Goal: Task Accomplishment & Management: Manage account settings

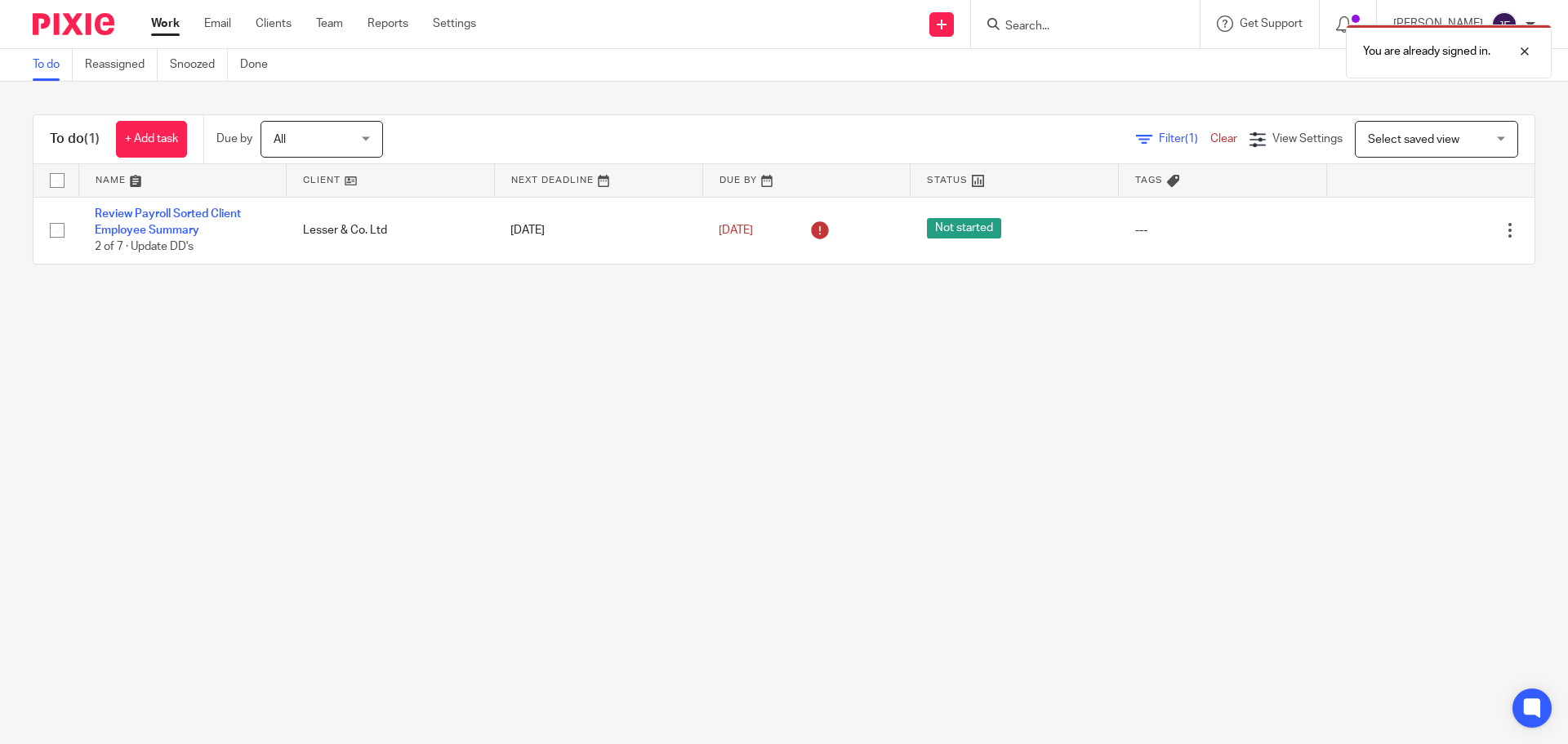
click at [1068, 23] on div "You are already signed in." at bounding box center [1168, 48] width 768 height 62
click at [1531, 54] on div at bounding box center [1512, 51] width 44 height 20
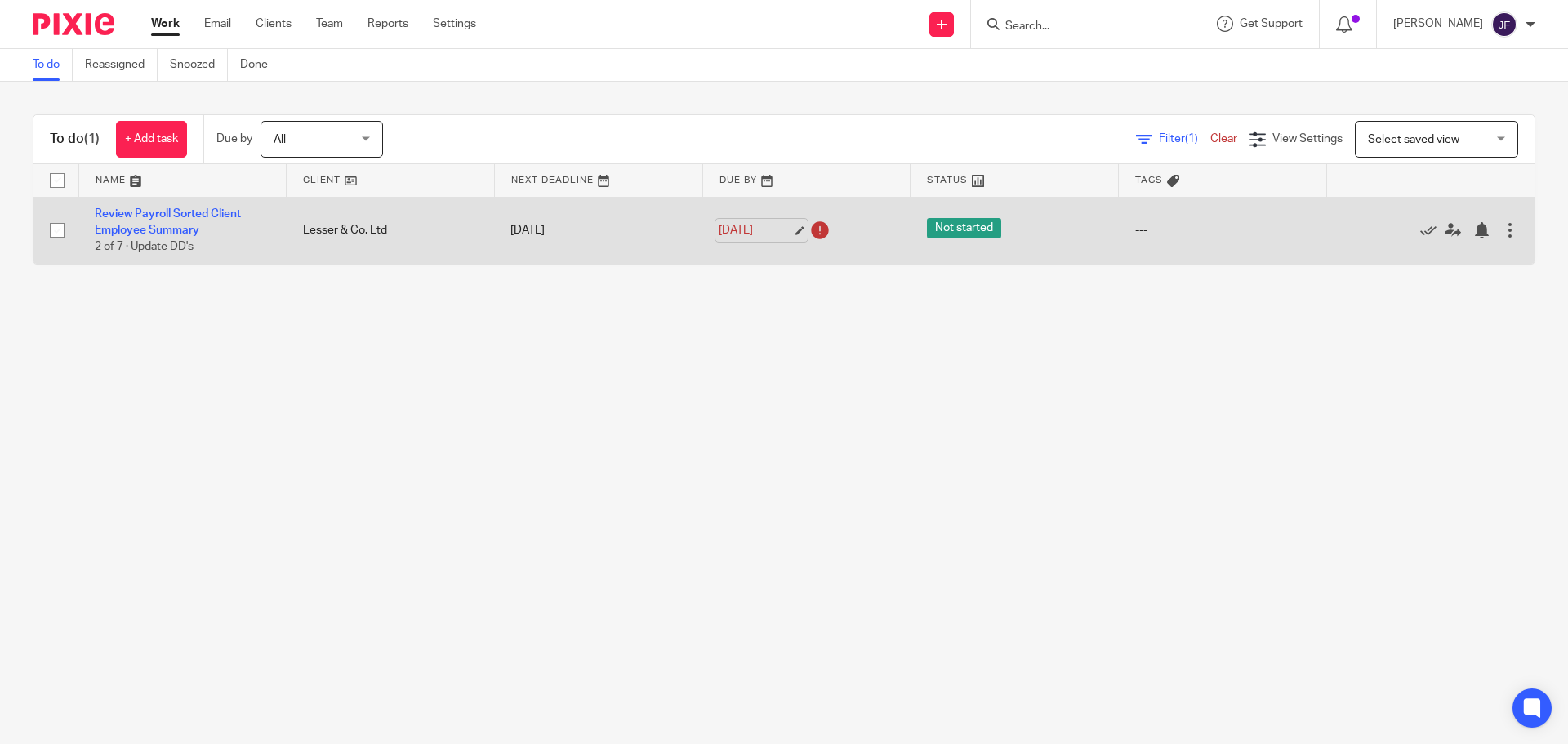
click at [767, 226] on link "16 Sep 2025" at bounding box center [756, 230] width 74 height 17
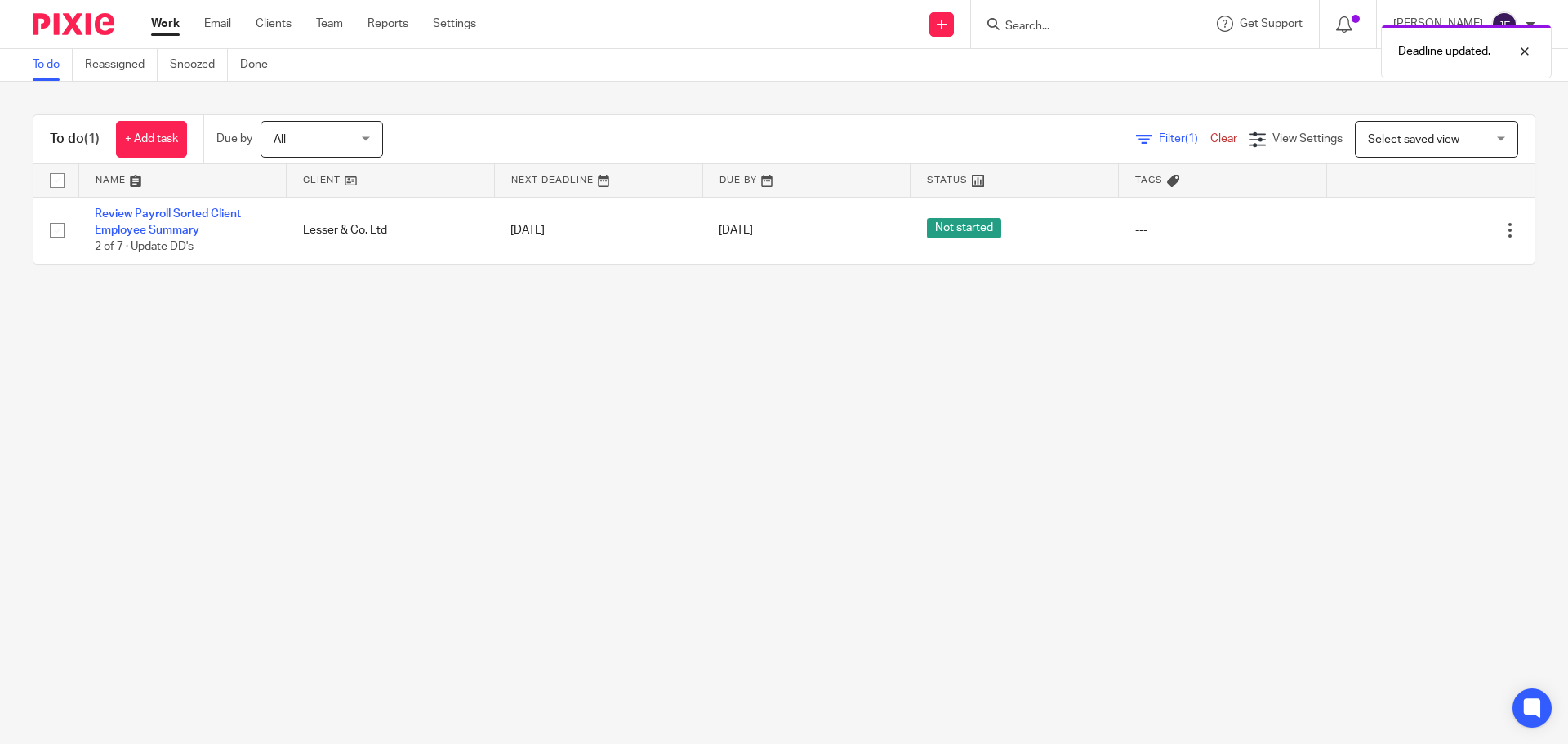
click at [1041, 28] on div "Deadline updated." at bounding box center [1168, 48] width 768 height 62
click at [1528, 44] on div at bounding box center [1512, 51] width 44 height 20
click at [1056, 25] on input "Search" at bounding box center [1077, 27] width 147 height 15
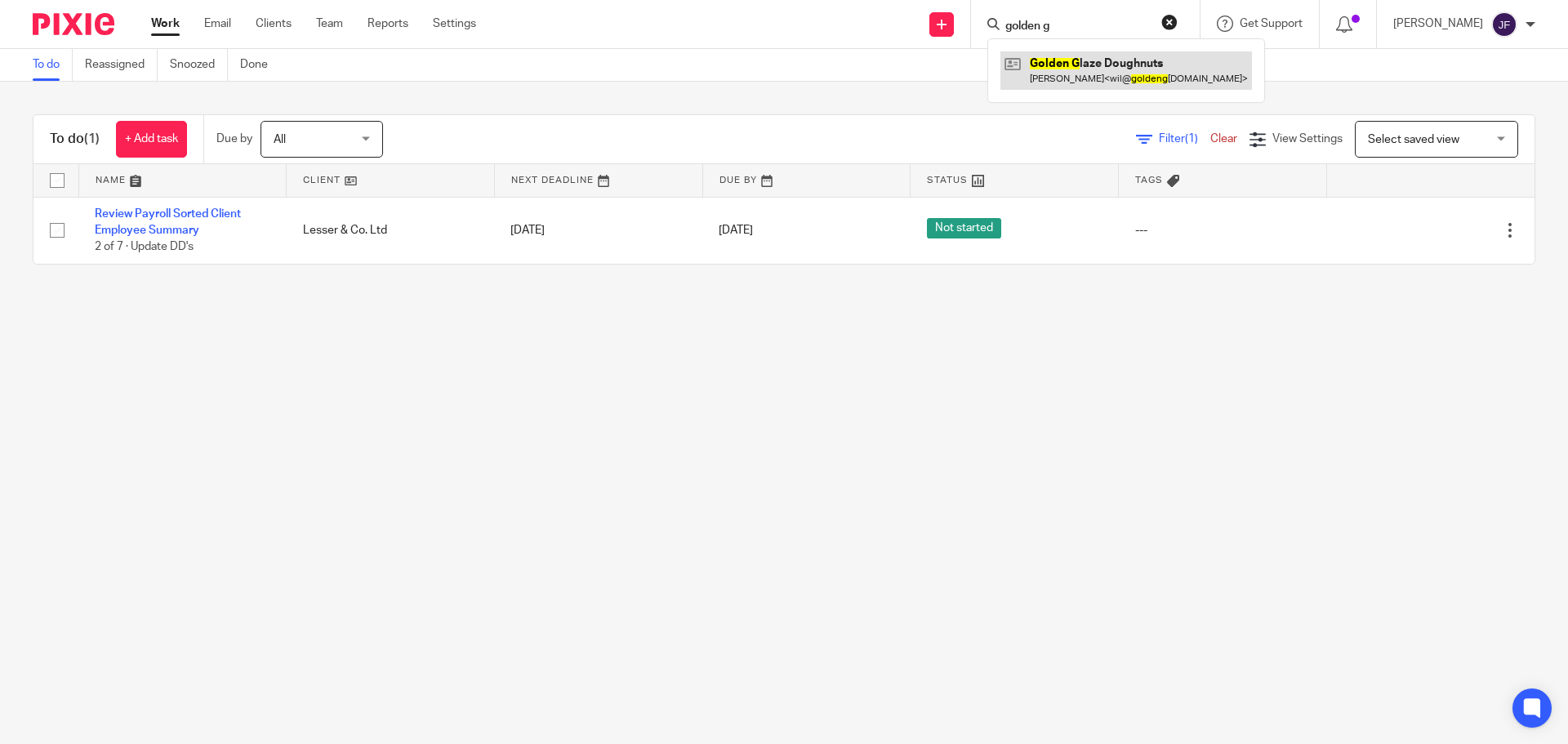
type input "golden g"
click at [1128, 83] on link at bounding box center [1127, 70] width 252 height 37
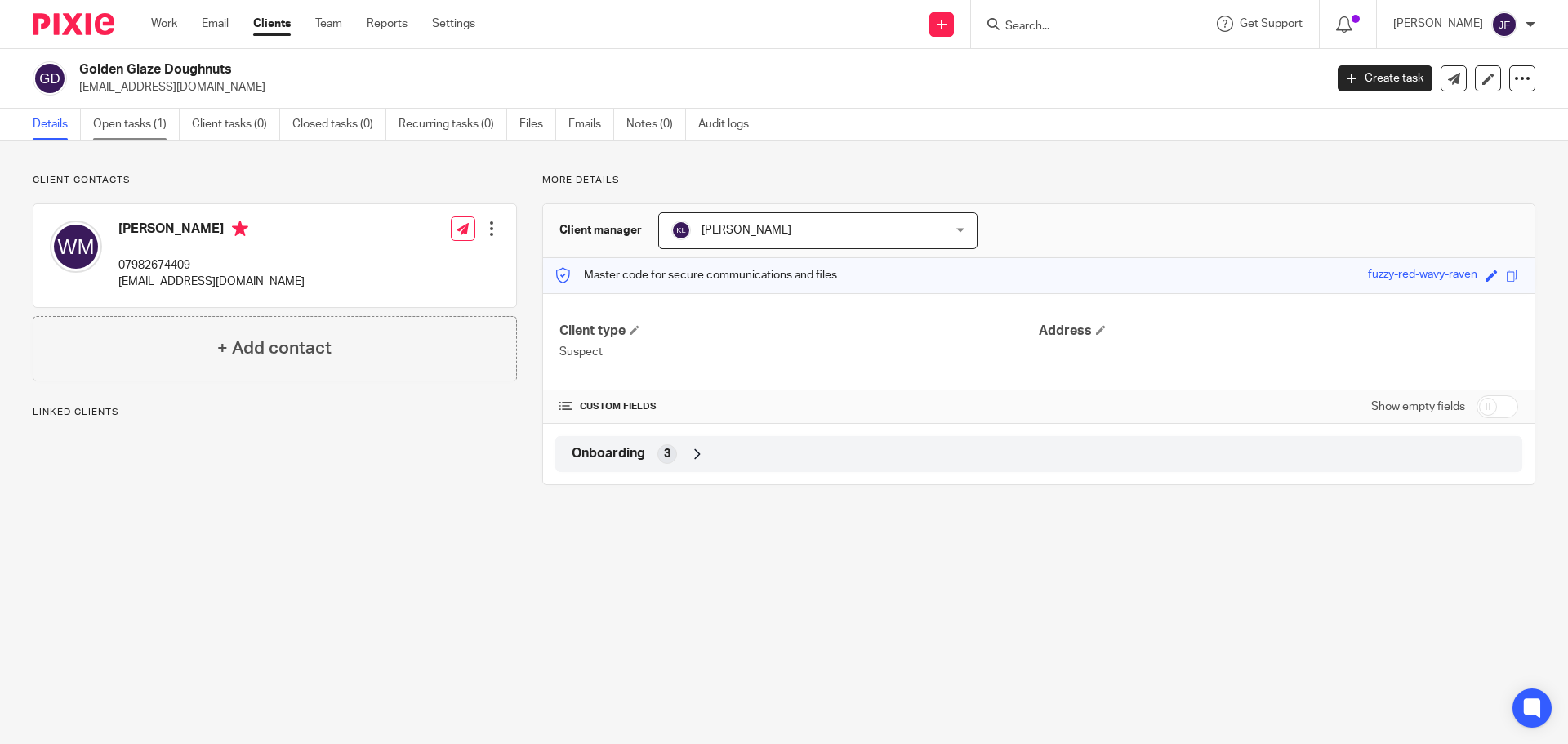
click at [156, 128] on link "Open tasks (1)" at bounding box center [136, 124] width 87 height 32
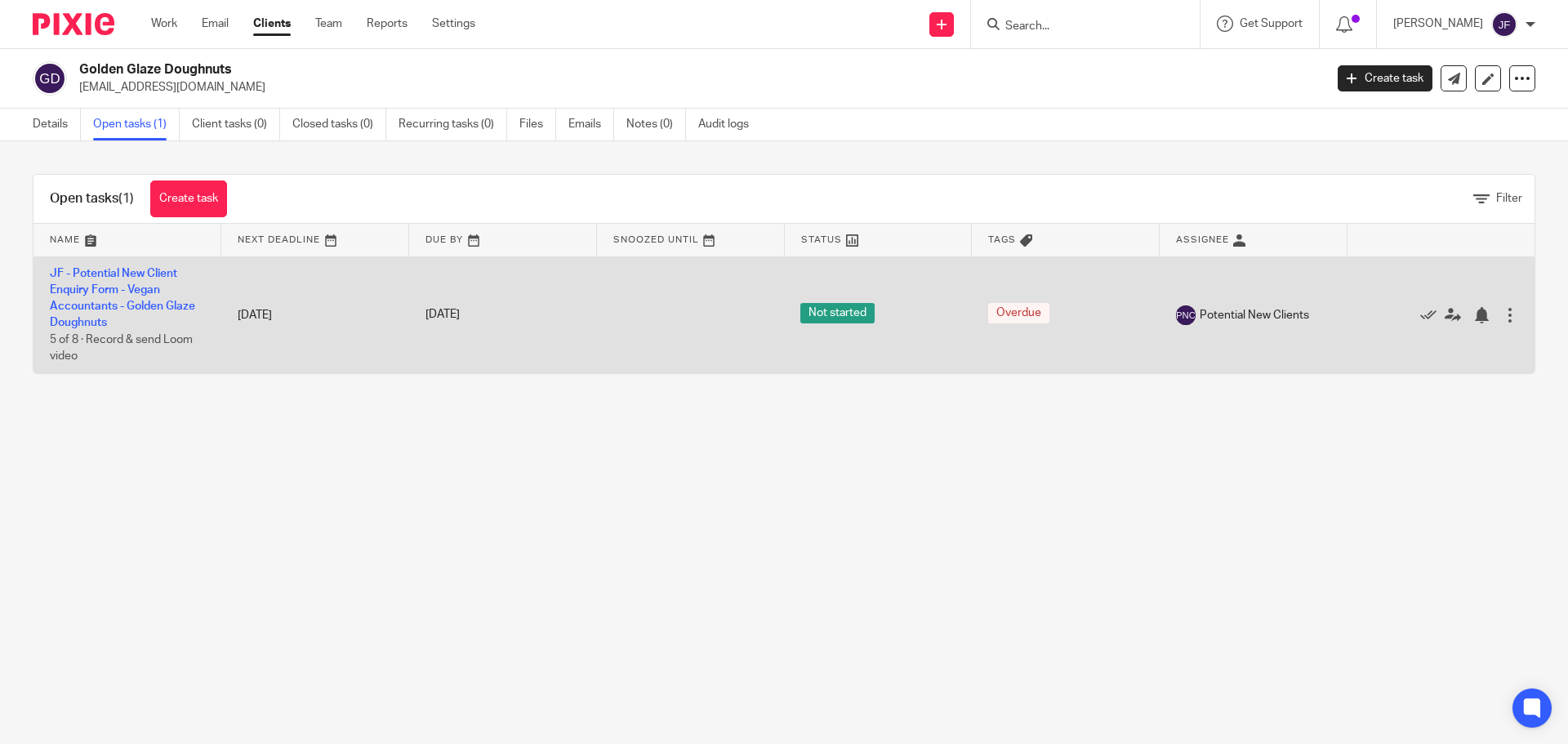
click at [131, 267] on td "JF - Potential New Client Enquiry Form - Vegan Accountants - Golden Glaze Dough…" at bounding box center [127, 314] width 187 height 117
click at [149, 271] on link "JF - Potential New Client Enquiry Form - Vegan Accountants - Golden Glaze Dough…" at bounding box center [122, 298] width 146 height 62
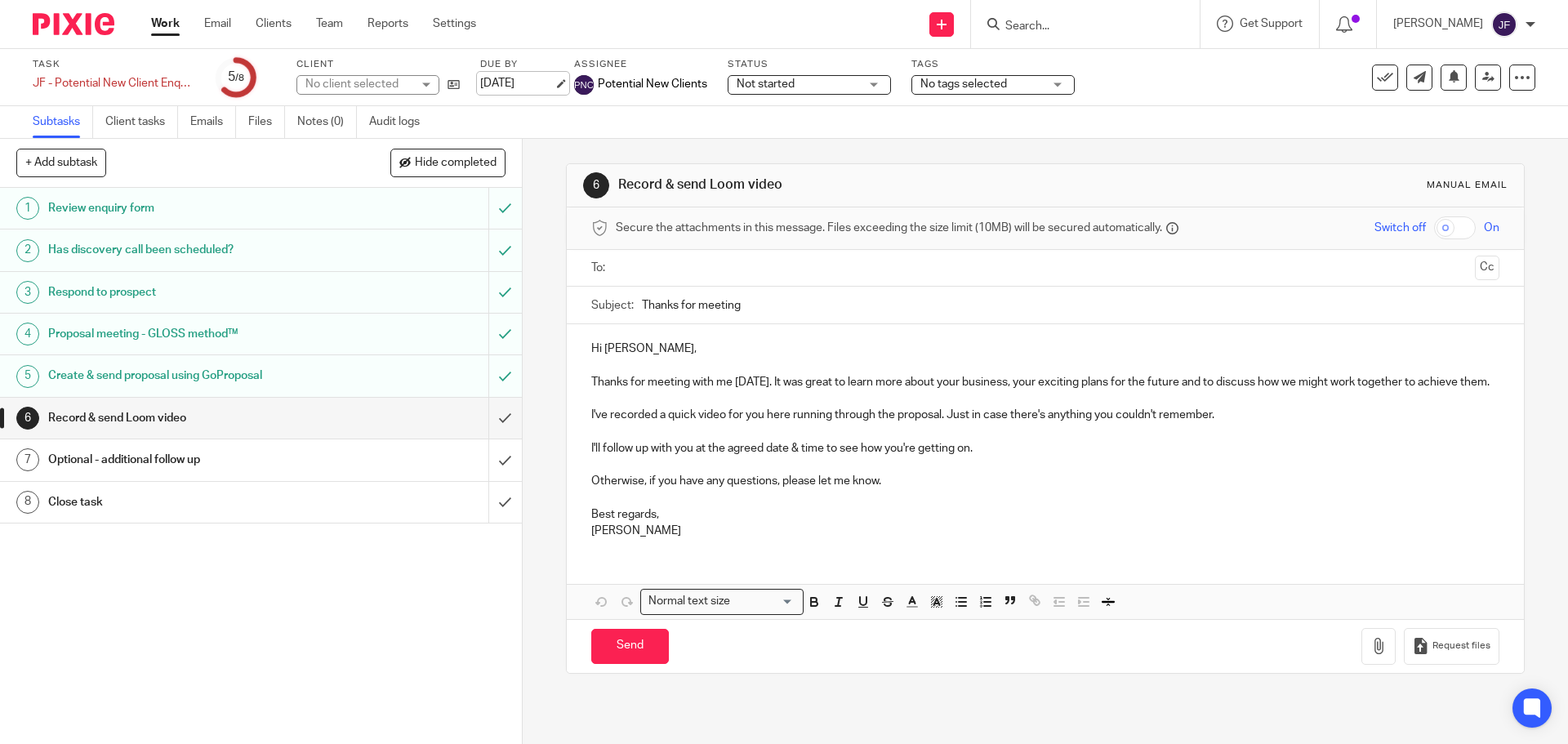
click at [524, 82] on link "13 Sep 2025" at bounding box center [517, 84] width 74 height 17
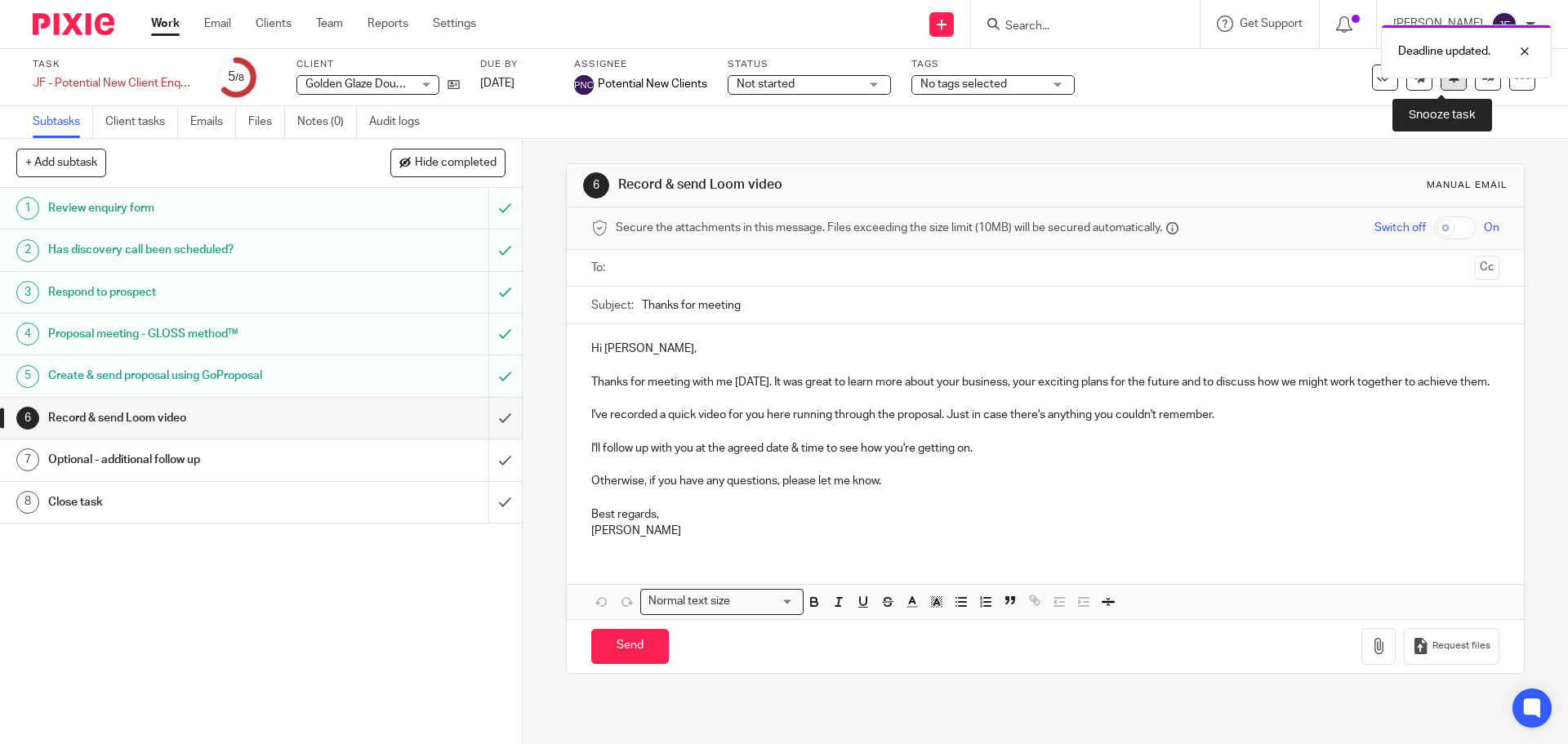
click at [1450, 85] on button at bounding box center [1454, 77] width 26 height 26
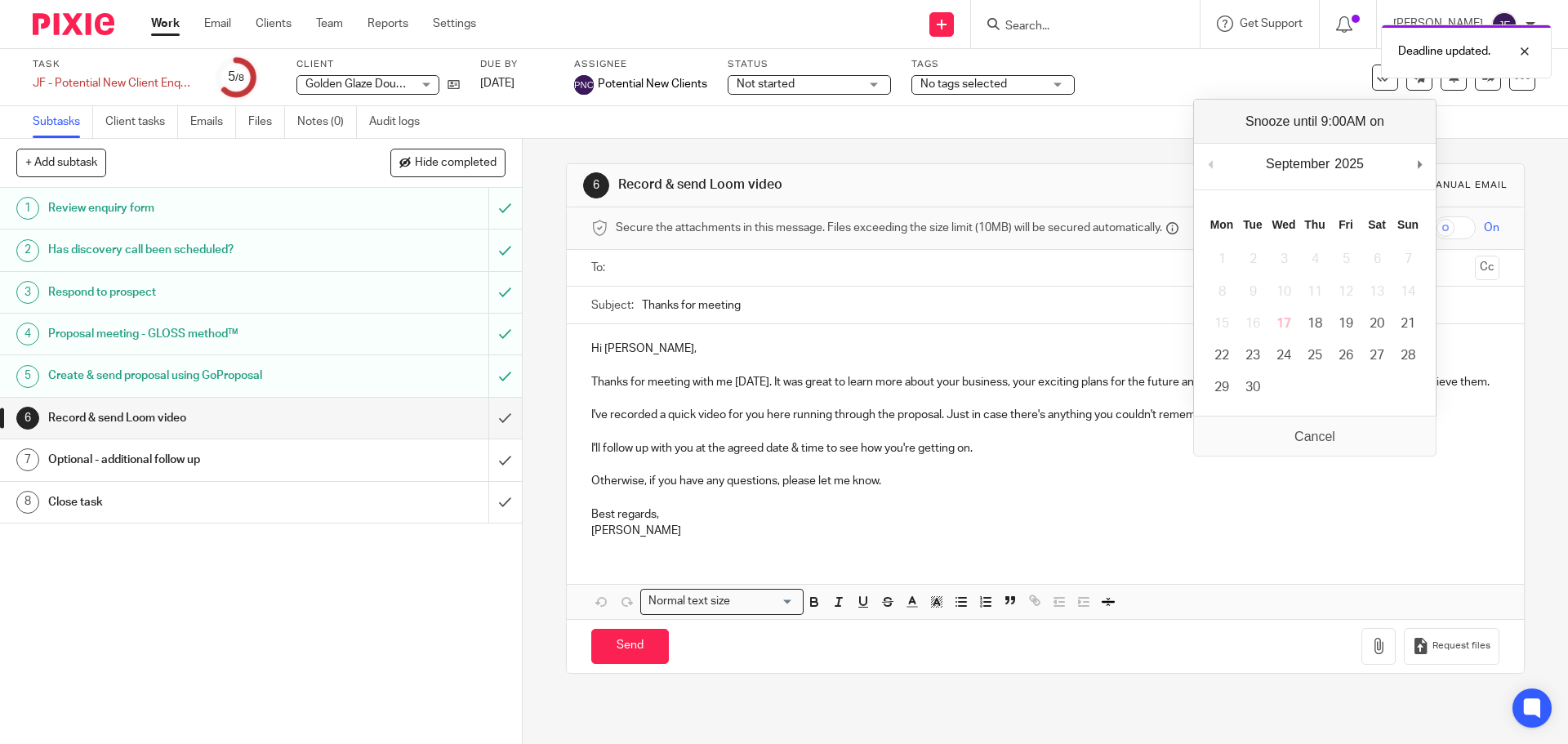
click at [1415, 164] on div "September January February March April May June July August September October N…" at bounding box center [1314, 167] width 242 height 47
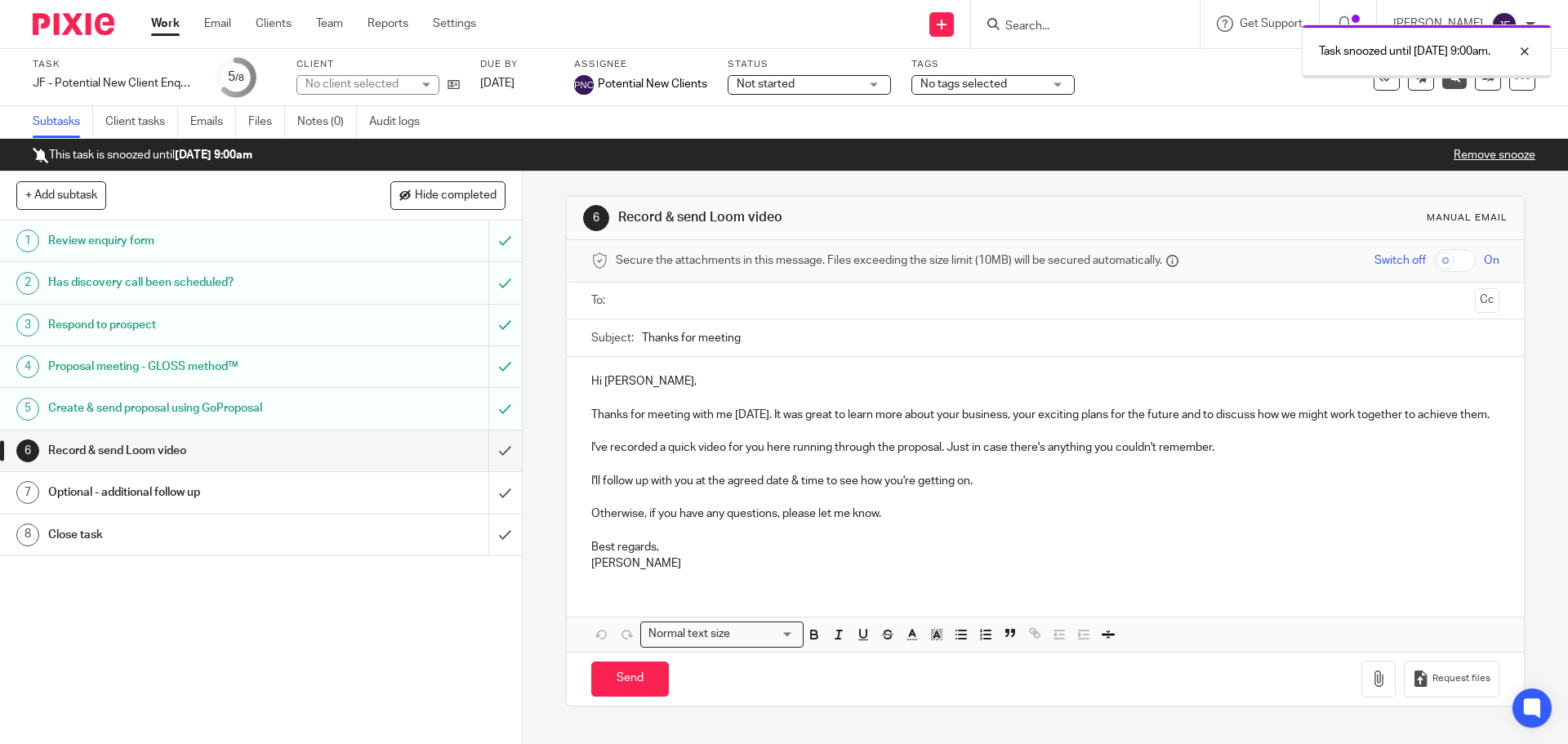
click at [57, 17] on img at bounding box center [74, 24] width 82 height 22
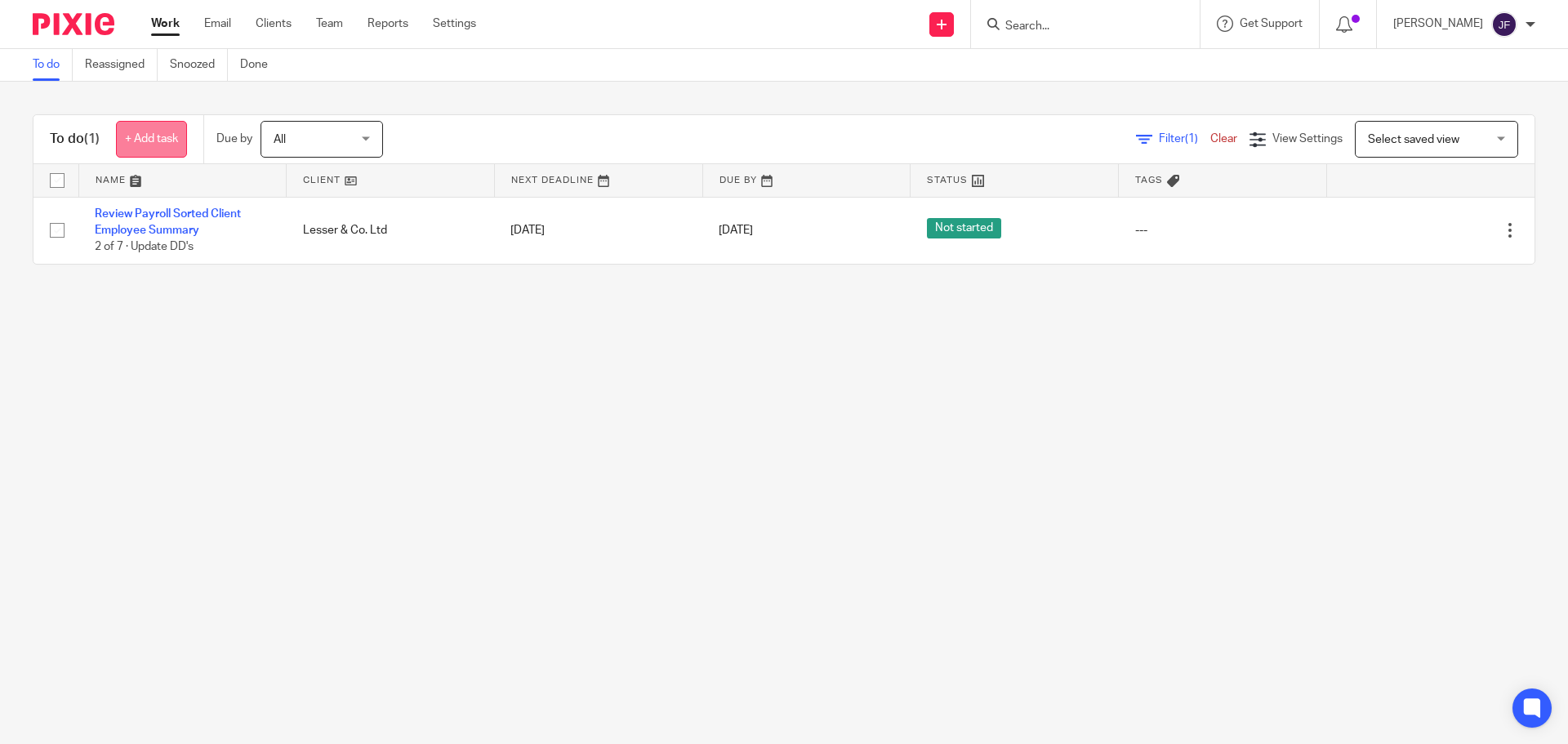
click at [155, 133] on link "+ Add task" at bounding box center [151, 139] width 71 height 36
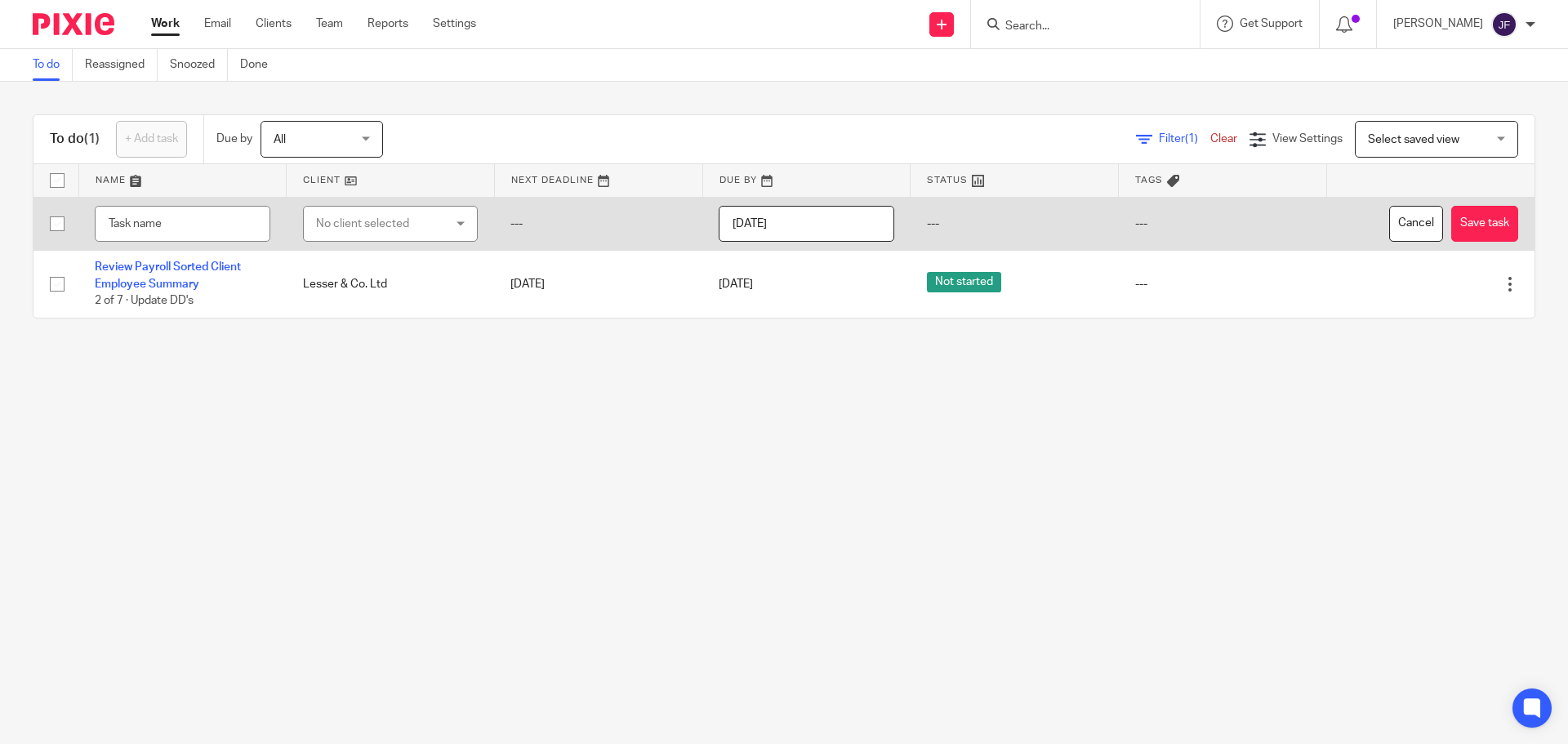
click at [311, 229] on div "No client selected" at bounding box center [391, 224] width 175 height 36
type input "vegf"
click at [367, 306] on span "VEGFESTUK LTD" at bounding box center [354, 306] width 87 height 11
click at [191, 232] on input "text" at bounding box center [183, 224] width 175 height 36
type input "Quickbooks set up"
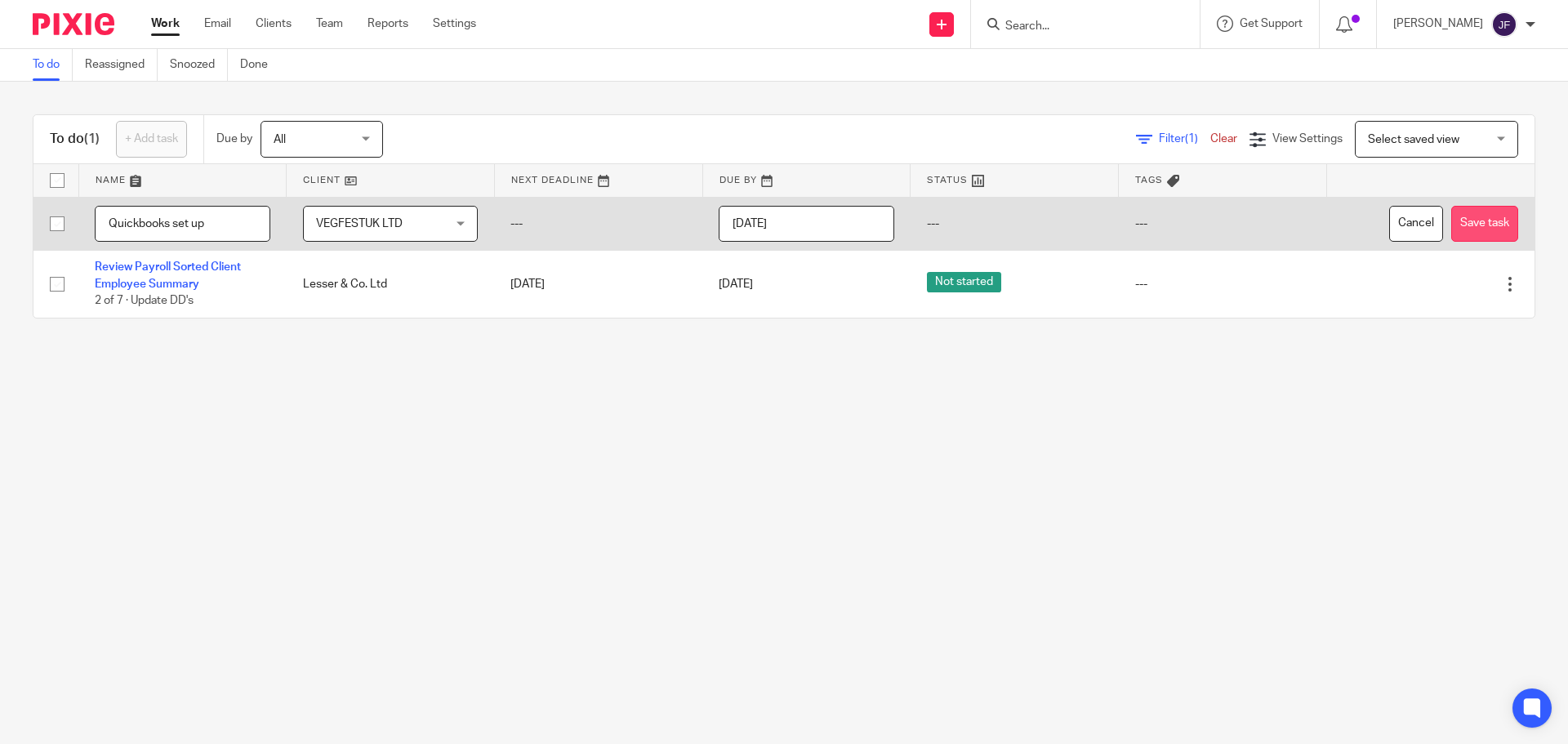
click at [1473, 218] on button "Save task" at bounding box center [1485, 224] width 67 height 36
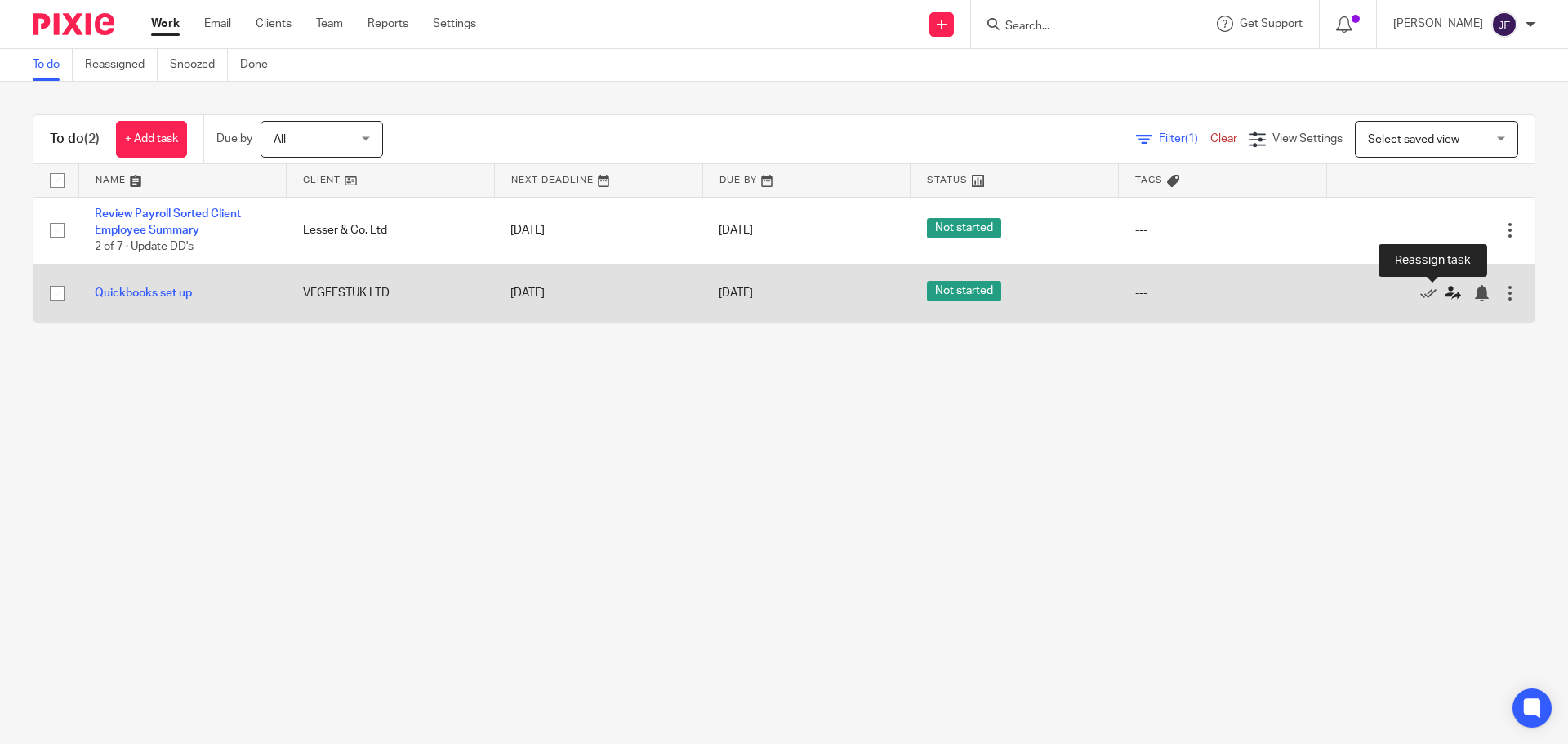
click at [1445, 295] on icon at bounding box center [1453, 294] width 17 height 17
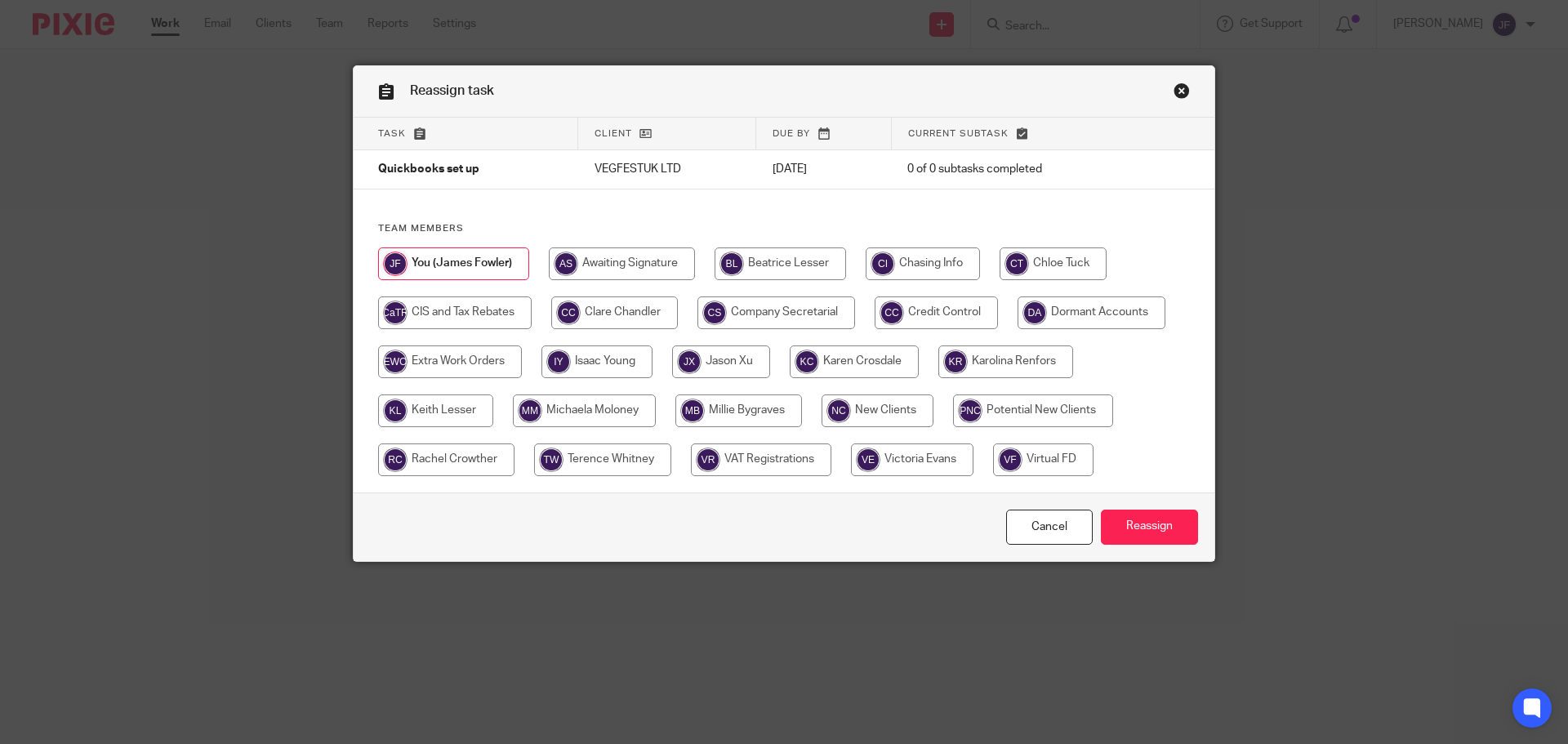
click at [444, 472] on input "radio" at bounding box center [446, 460] width 136 height 33
radio input "true"
click at [1134, 531] on input "Reassign" at bounding box center [1150, 527] width 97 height 35
